Goal: Information Seeking & Learning: Learn about a topic

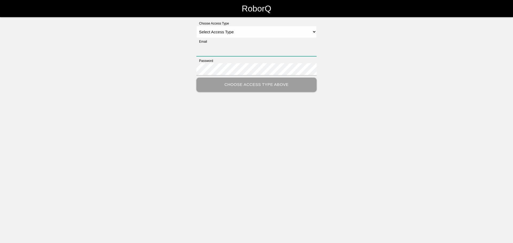
type input "[EMAIL_ADDRESS][DOMAIN_NAME]"
click at [256, 34] on select "Select Access Type Admin Customer Supervisor Worker" at bounding box center [256, 32] width 120 height 12
select select "Customer"
click at [196, 26] on select "Select Access Type Admin Customer Supervisor Worker" at bounding box center [256, 32] width 120 height 12
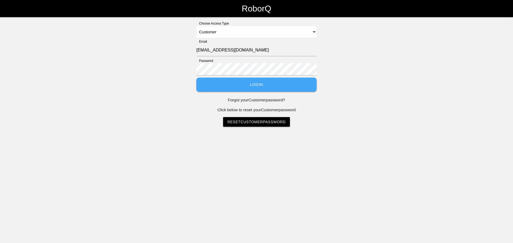
click at [241, 86] on button "Login" at bounding box center [256, 85] width 120 height 14
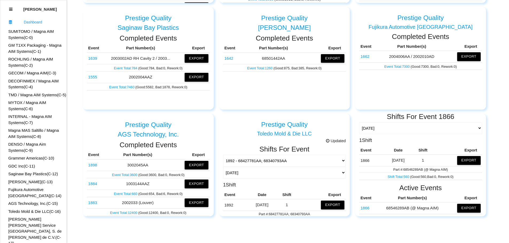
scroll to position [45, 0]
click at [385, 216] on link "Event Total: 30047" at bounding box center [395, 218] width 28 height 4
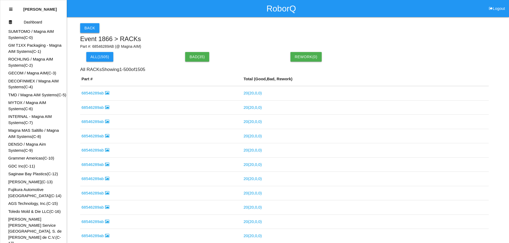
click at [90, 28] on button "Back" at bounding box center [89, 28] width 19 height 10
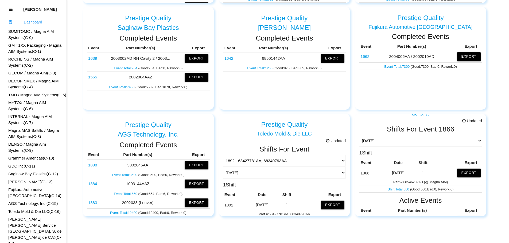
scroll to position [45, 0]
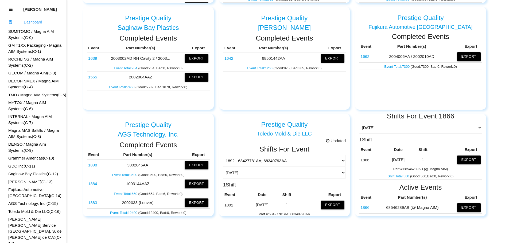
click at [362, 205] on link "1866" at bounding box center [364, 207] width 9 height 5
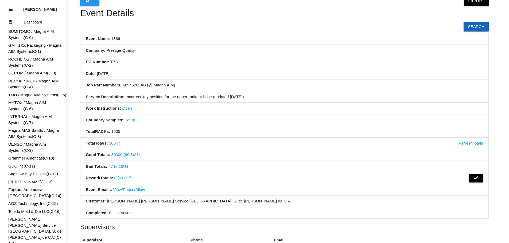
scroll to position [27, 0]
click at [479, 179] on button at bounding box center [475, 178] width 14 height 9
select select "line"
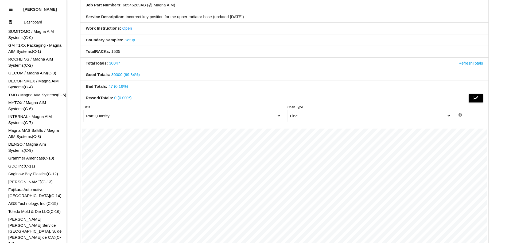
scroll to position [107, 0]
click at [157, 117] on select "Part Quantity" at bounding box center [182, 116] width 198 height 12
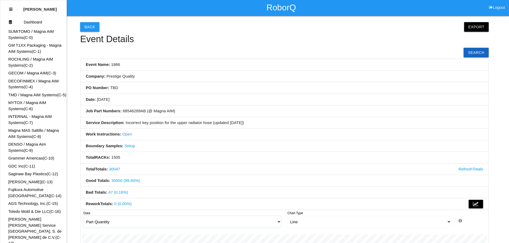
scroll to position [0, 0]
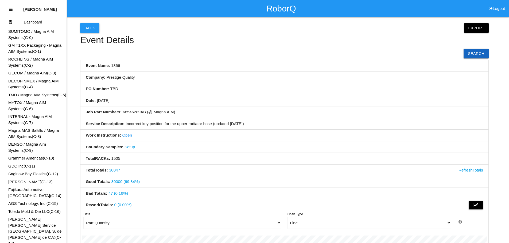
click at [91, 26] on button "Back" at bounding box center [89, 28] width 19 height 10
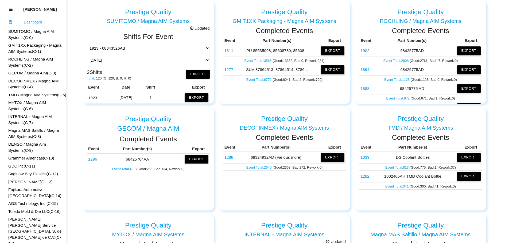
scroll to position [26, 0]
